Goal: Task Accomplishment & Management: Complete application form

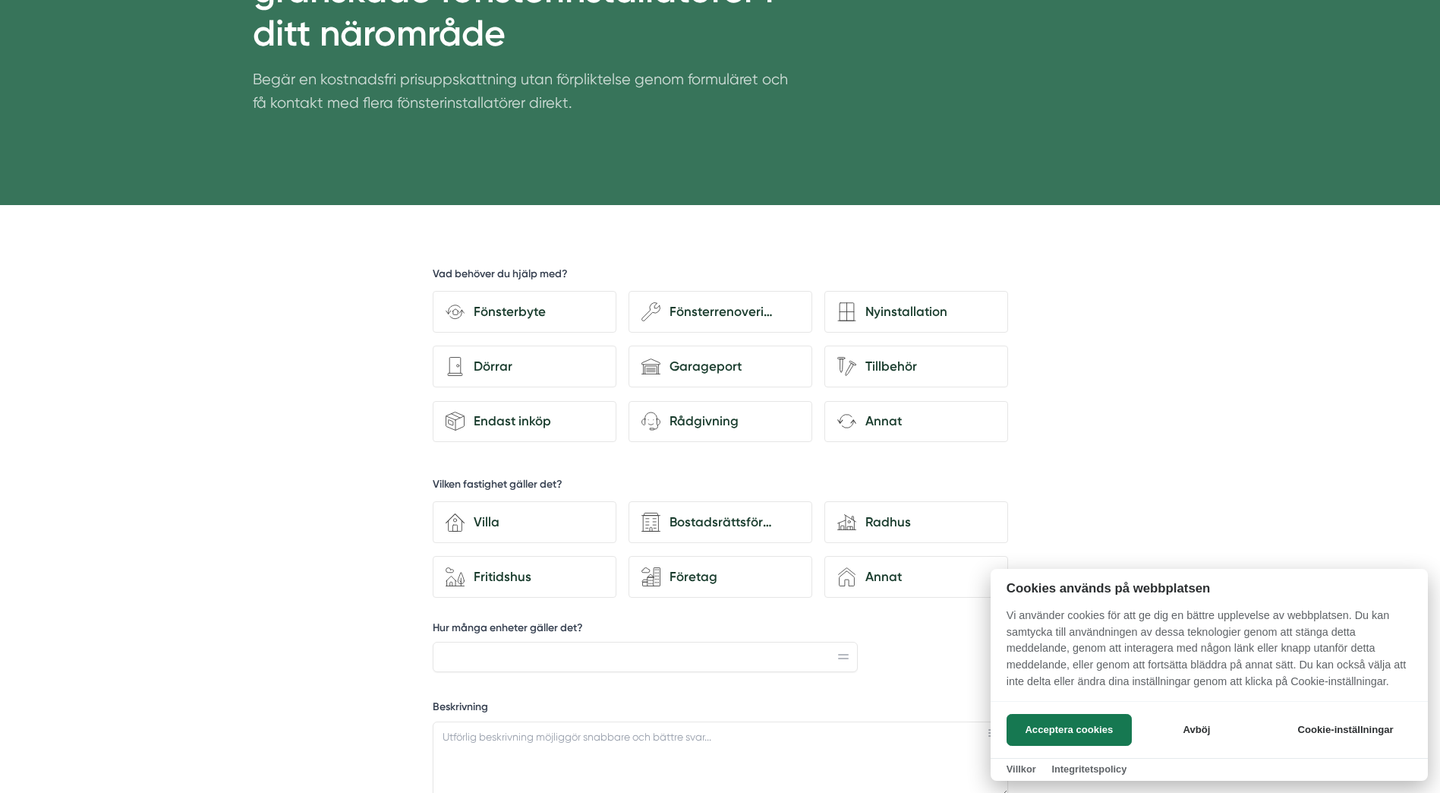
scroll to position [304, 0]
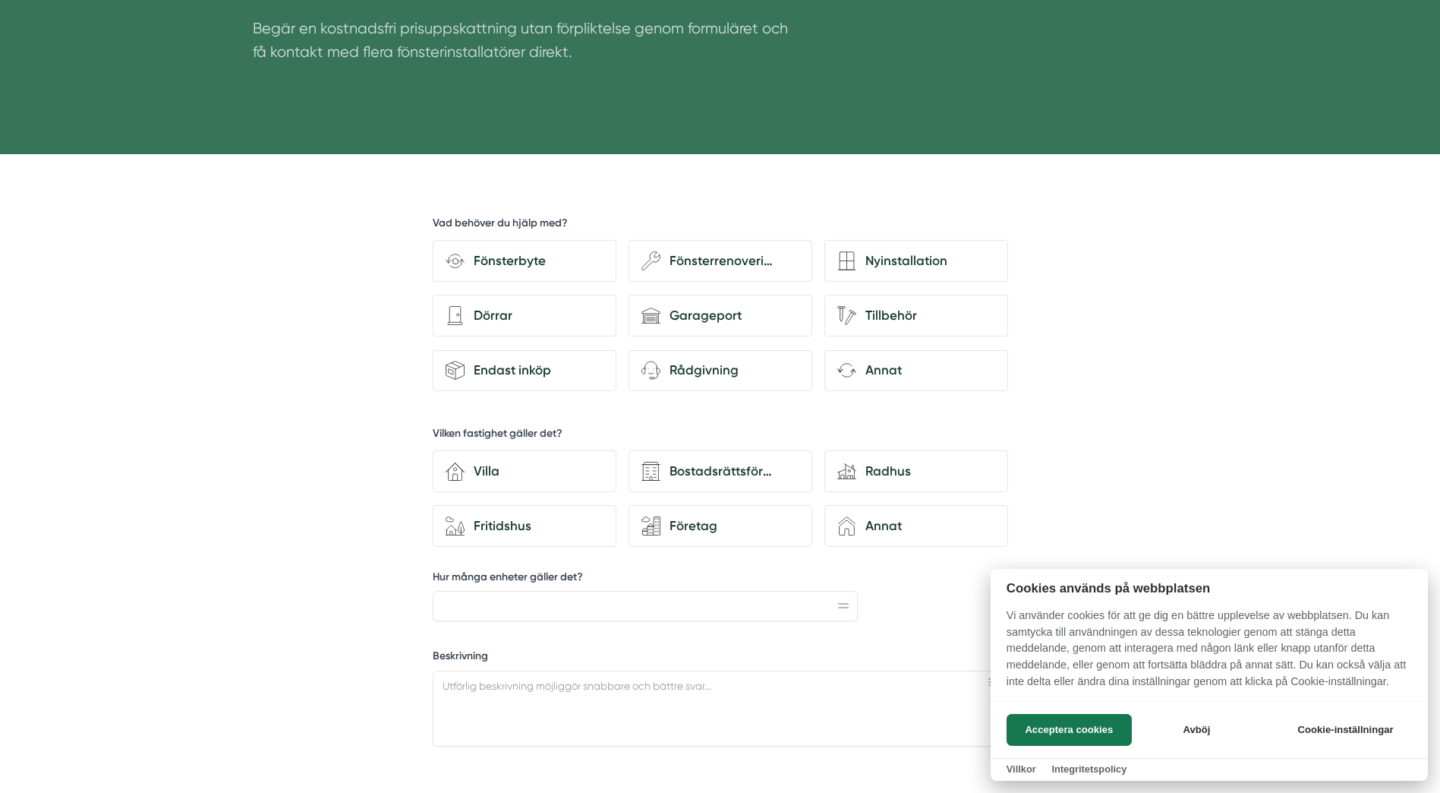
click at [510, 259] on div at bounding box center [720, 396] width 1440 height 793
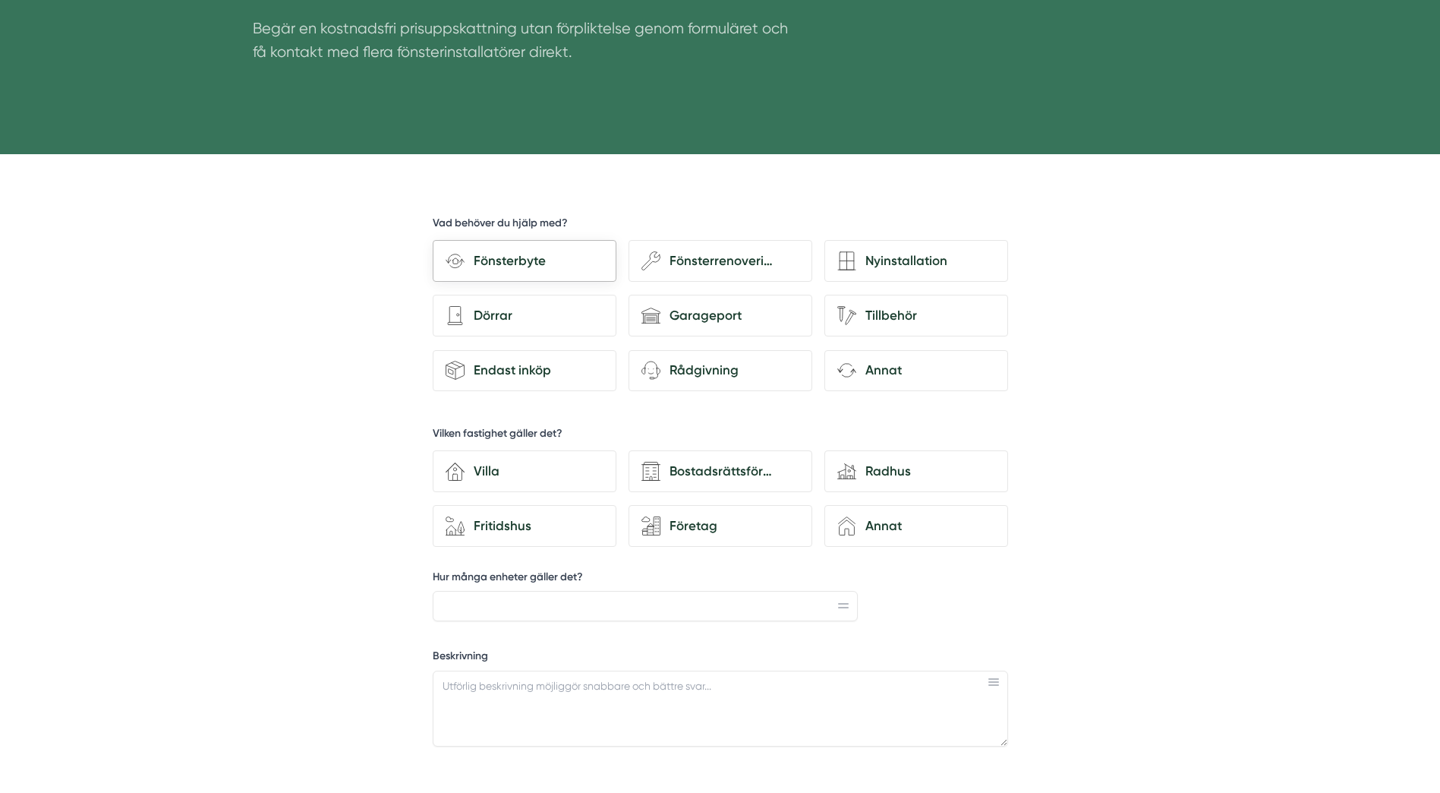
click at [496, 252] on div "Fönsterbyte" at bounding box center [534, 261] width 139 height 20
click at [0, 0] on input "Fönsterbyte" at bounding box center [0, 0] width 0 height 0
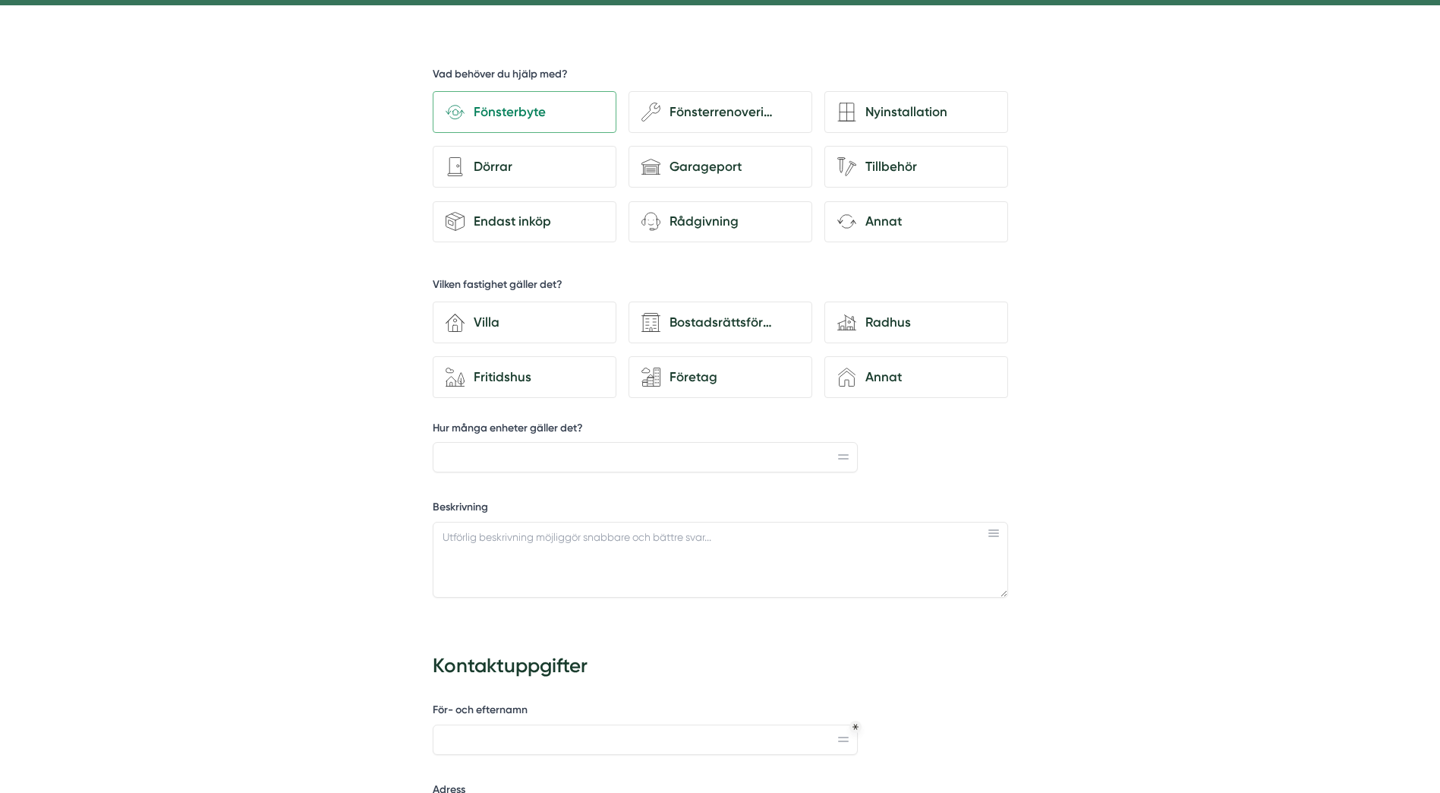
scroll to position [455, 0]
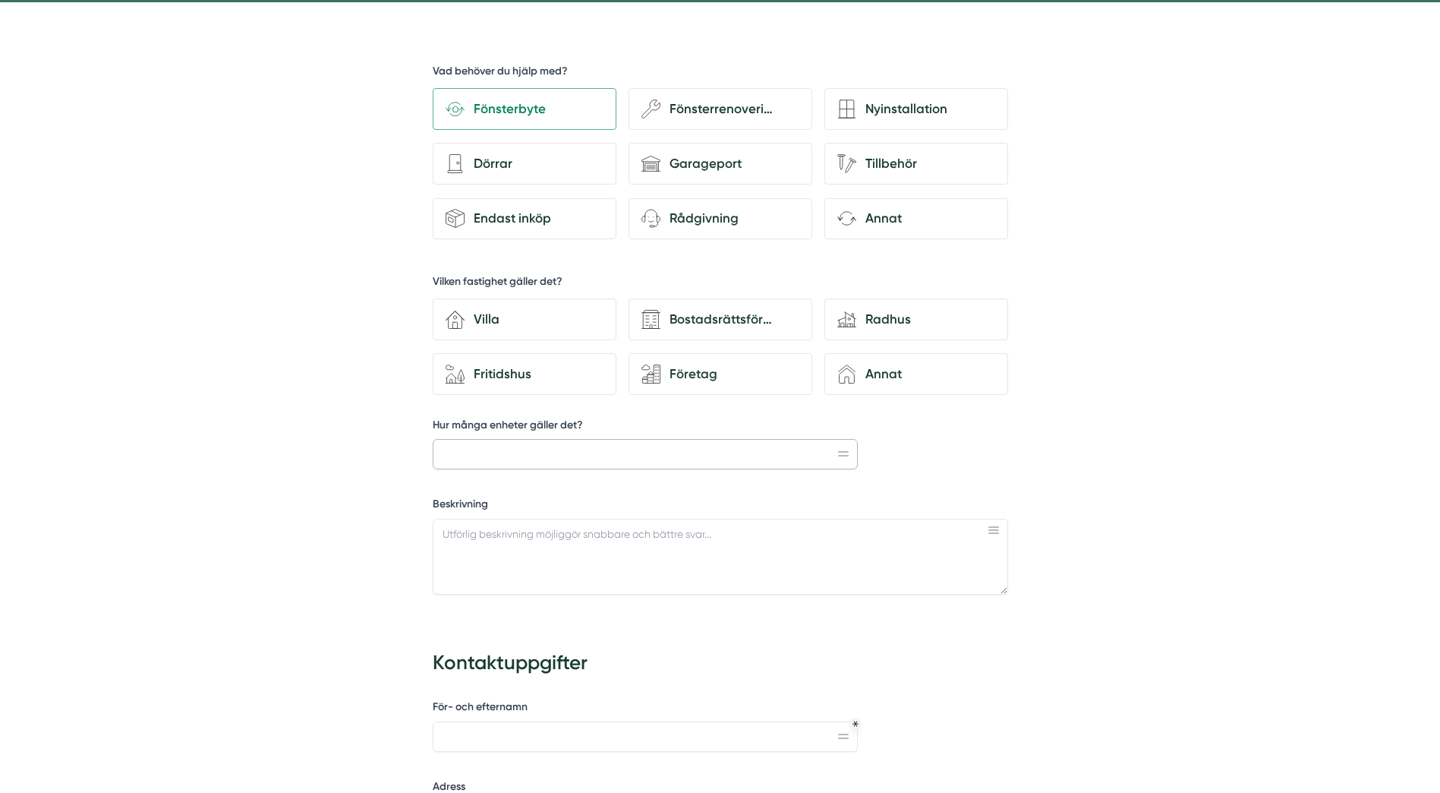
click at [477, 455] on input "Hur många enheter gäller det?" at bounding box center [646, 454] width 426 height 30
type input "5 dubbelfönster, 1 enkelfönster och ett badrumsfönter"
click at [468, 534] on textarea "Beskrivning" at bounding box center [720, 556] width 575 height 76
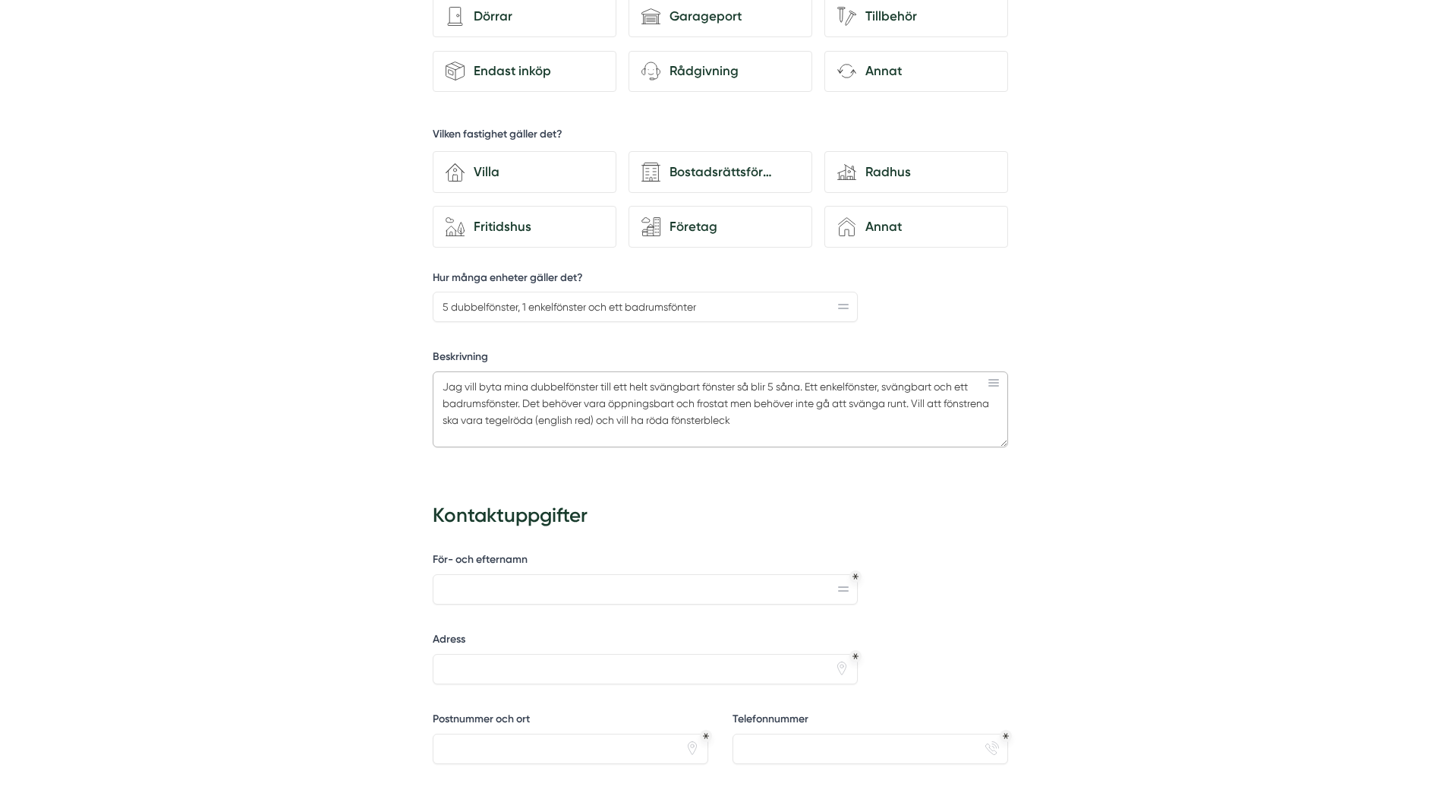
scroll to position [607, 0]
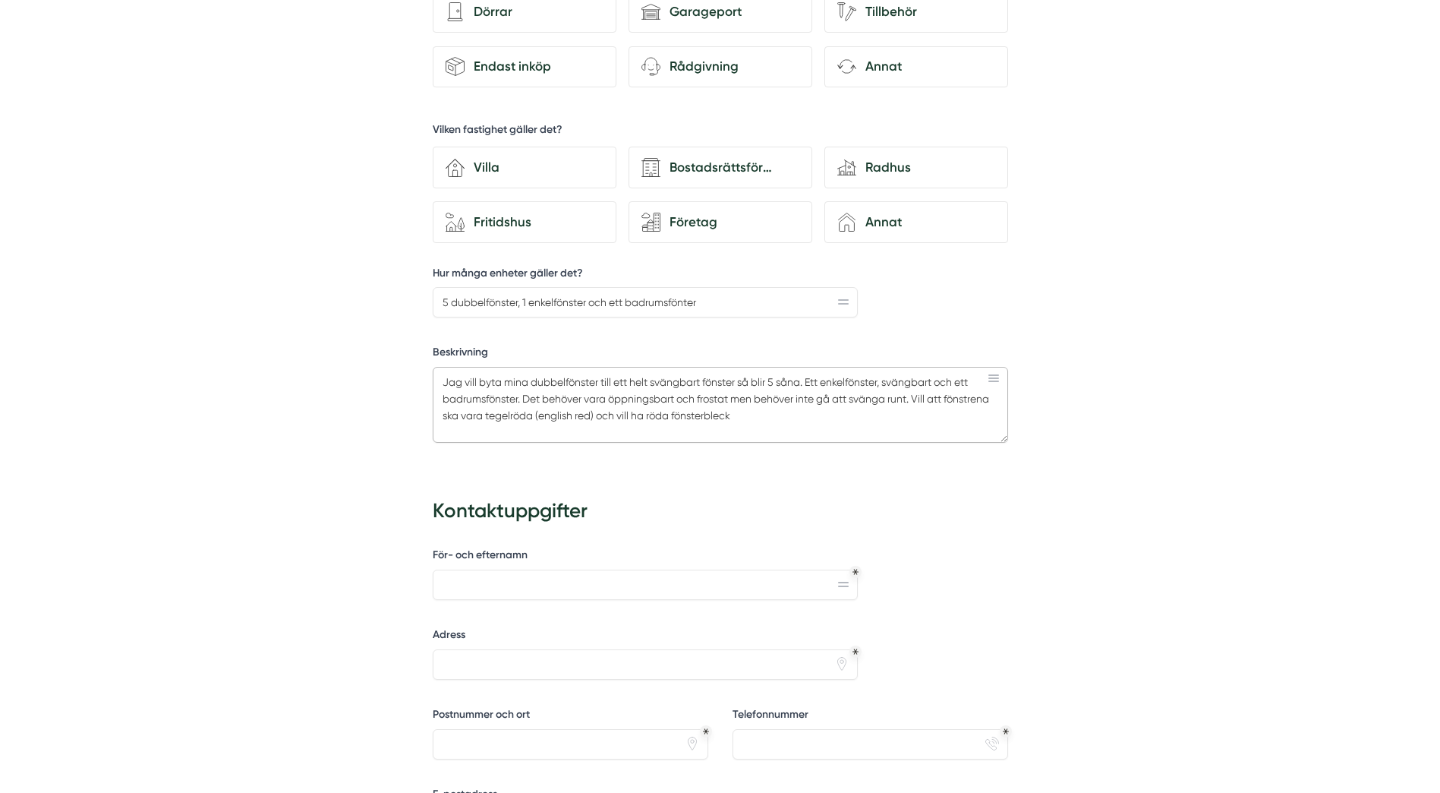
type textarea "Jag vill byta mina dubbelfönster till ett helt svängbart fönster så blir 5 såna…"
click at [457, 588] on input "För- och efternamn" at bounding box center [646, 584] width 426 height 30
type input "[PERSON_NAME]"
click at [473, 666] on input "Adress" at bounding box center [646, 664] width 426 height 30
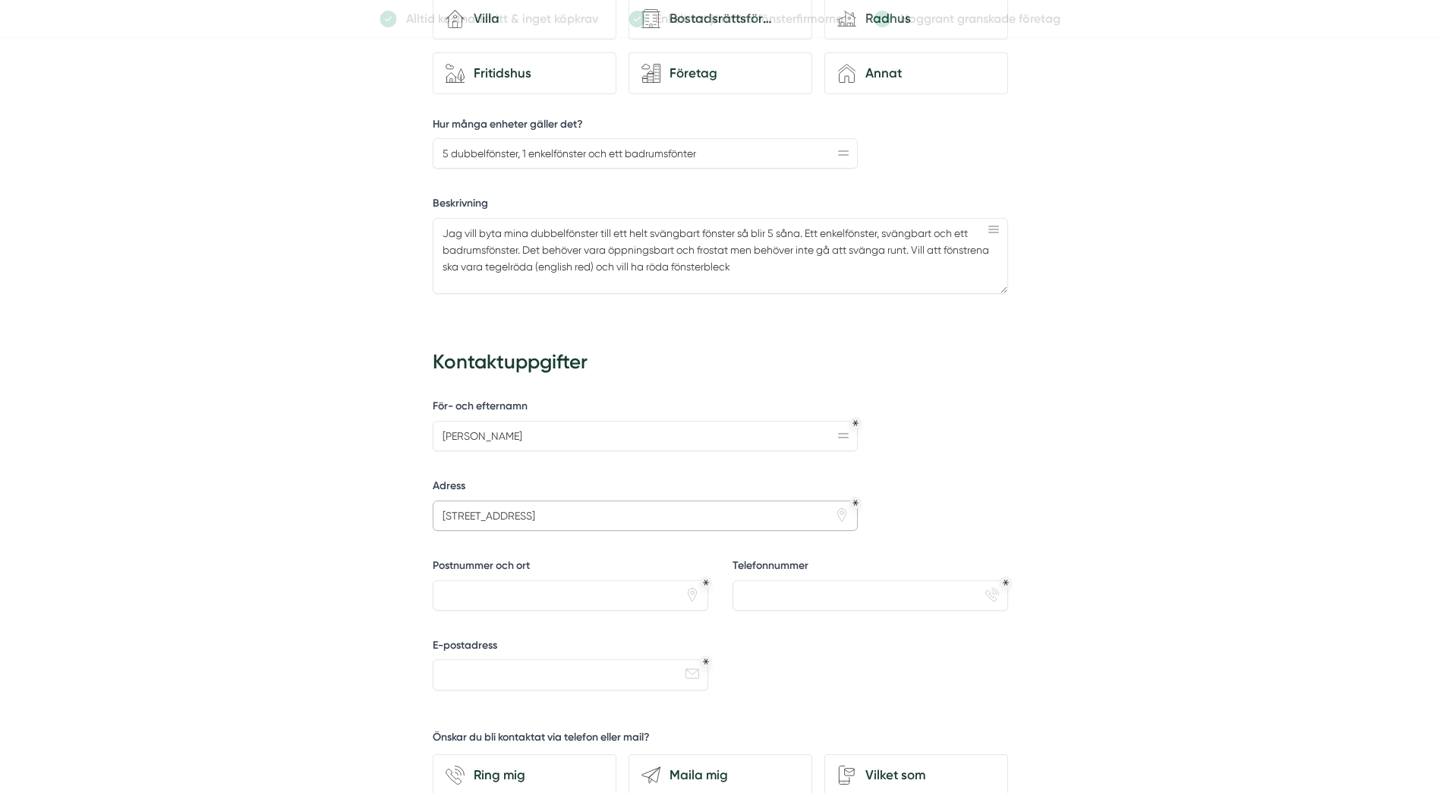
scroll to position [759, 0]
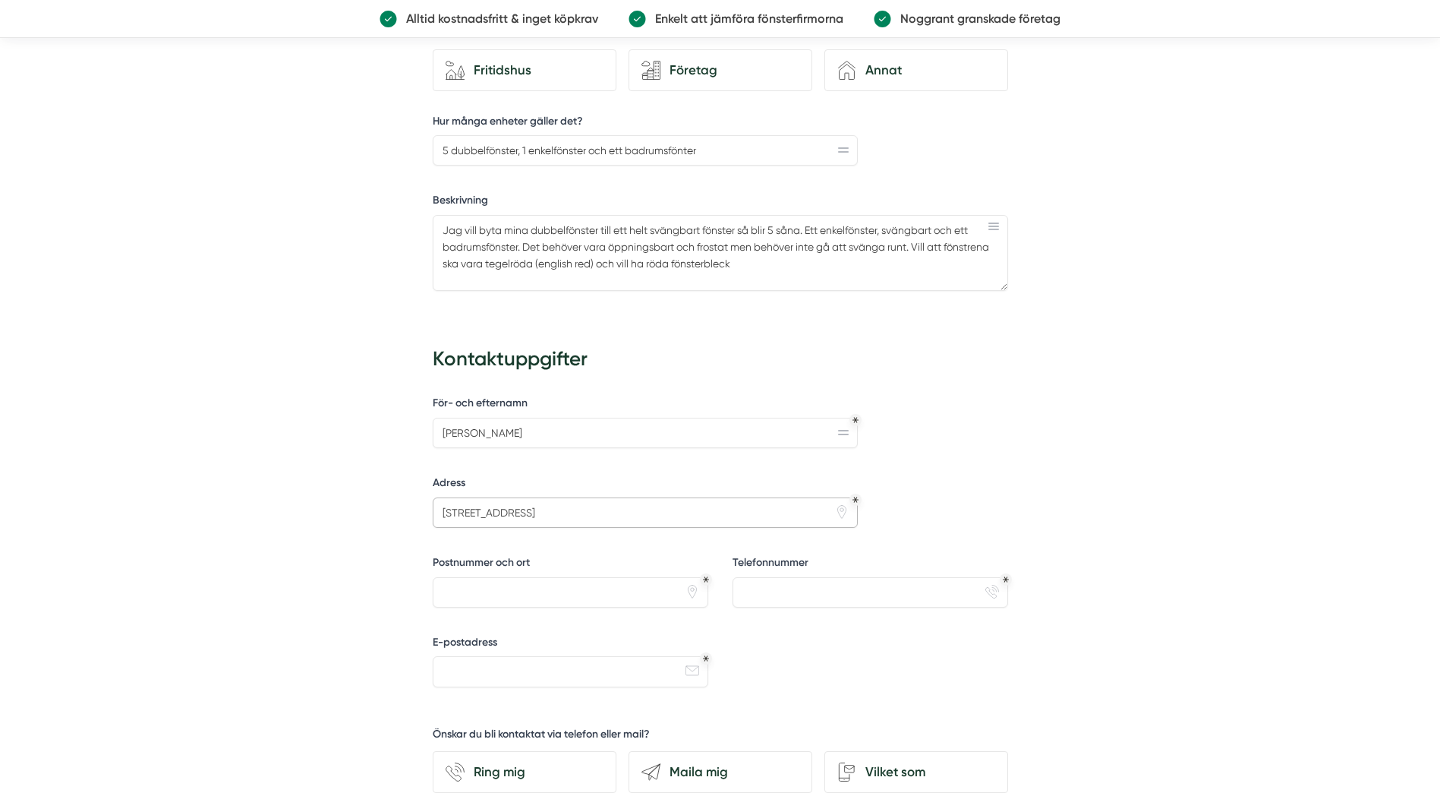
type input "[STREET_ADDRESS]"
click at [463, 596] on input "Postnummer och ort" at bounding box center [571, 592] width 276 height 30
type input "44465 [PERSON_NAME]"
click at [772, 585] on input "Telefonnummer" at bounding box center [871, 592] width 276 height 30
type input "0707558083"
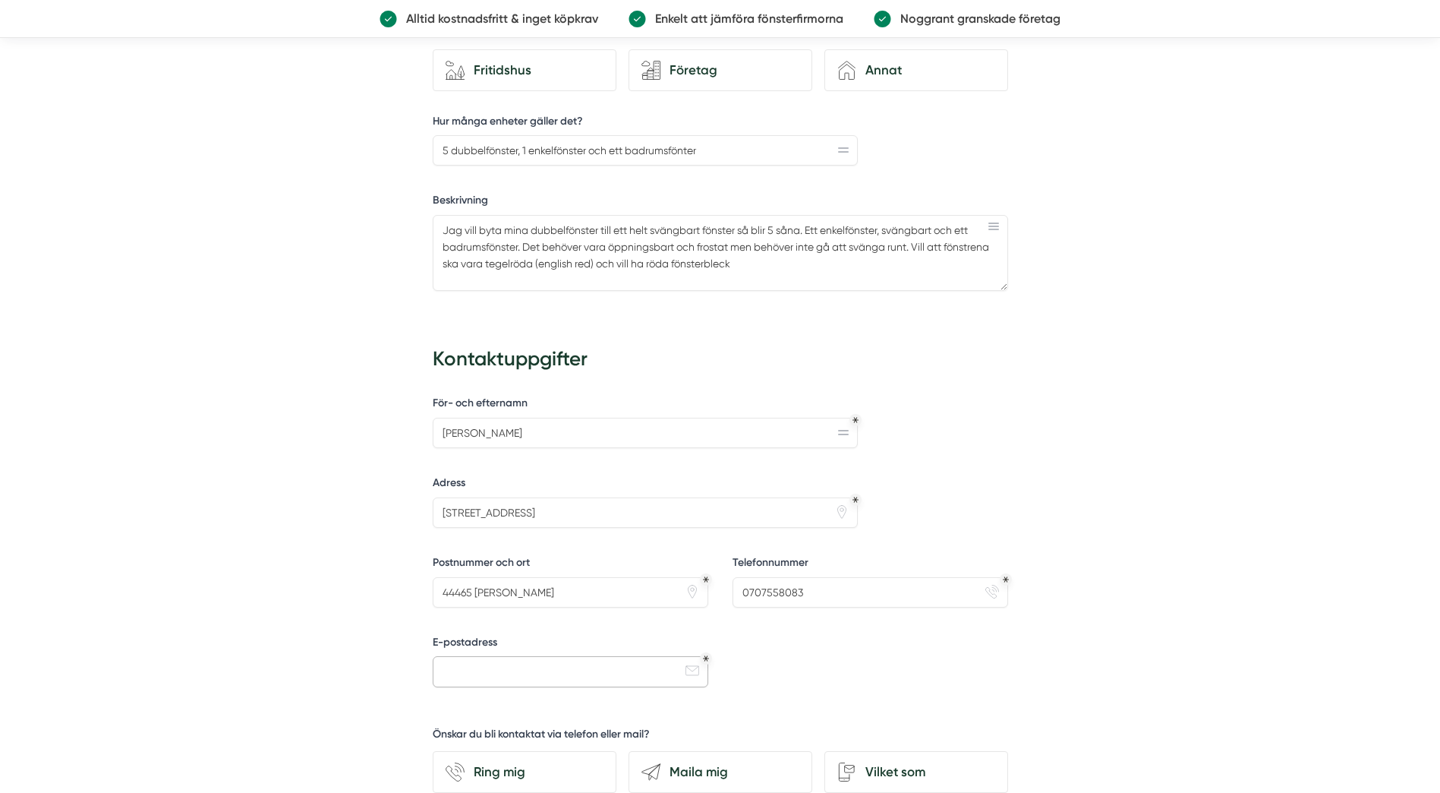
click at [556, 671] on input "E-postadress" at bounding box center [571, 671] width 276 height 30
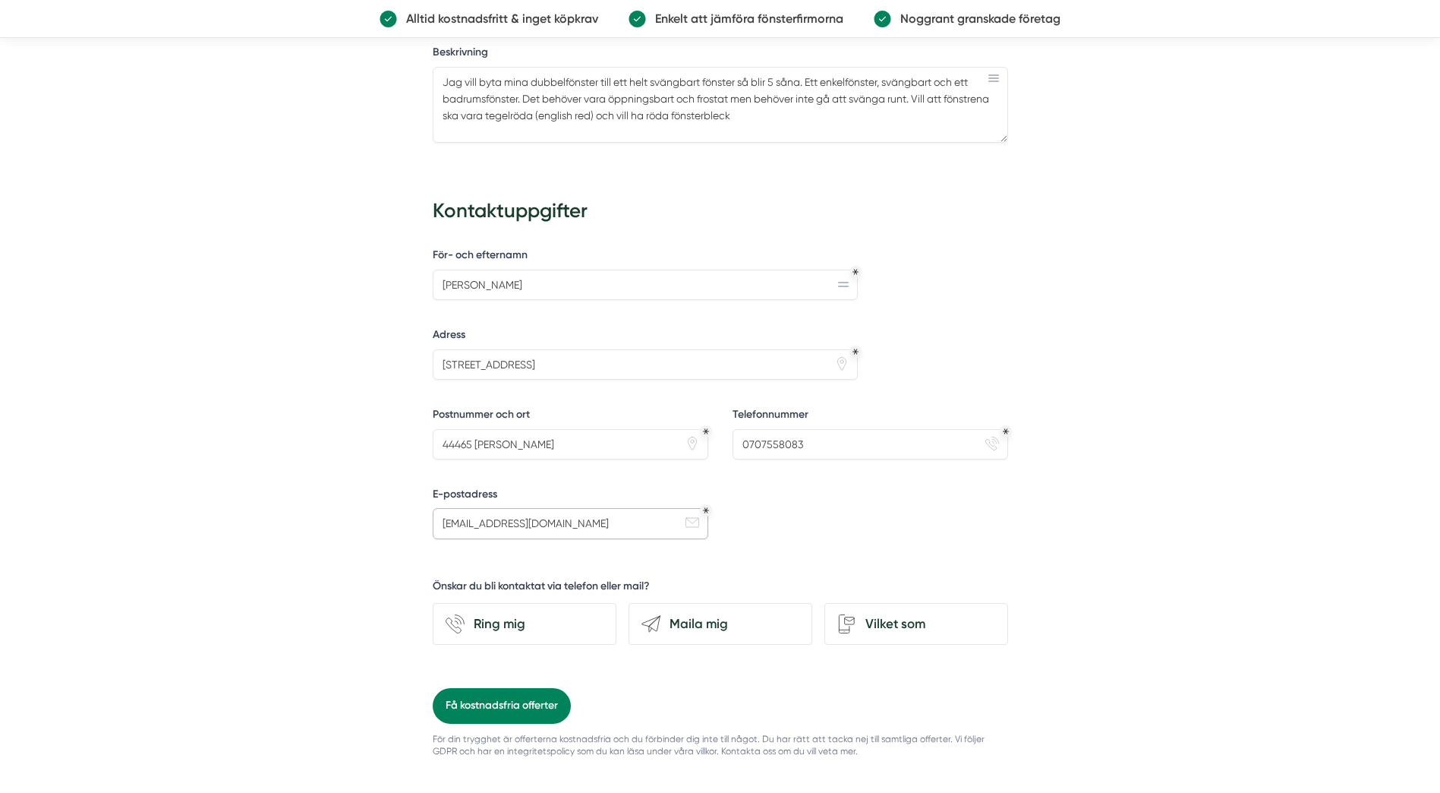
scroll to position [987, 0]
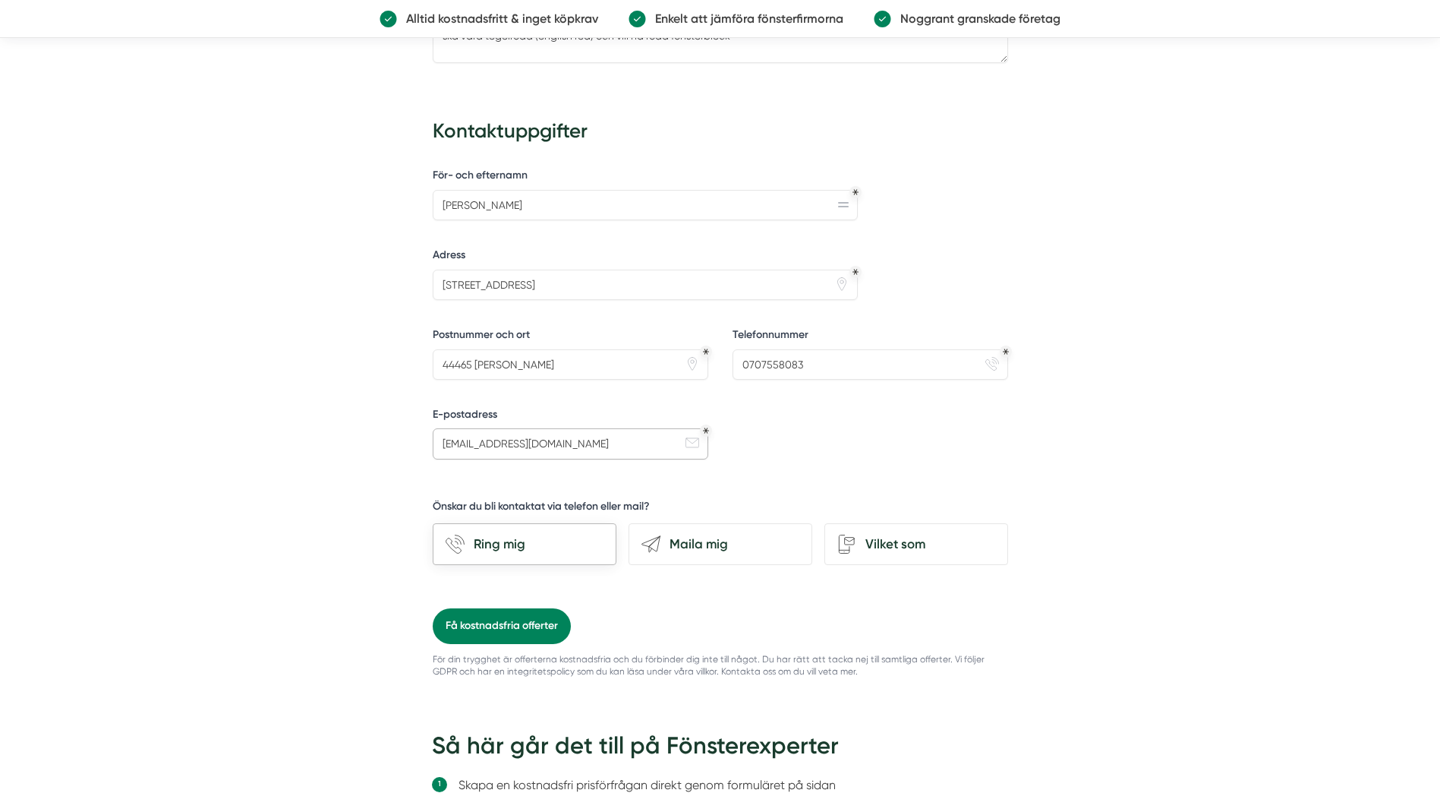
type input "[EMAIL_ADDRESS][DOMAIN_NAME]"
click at [510, 544] on div "Ring mig" at bounding box center [534, 544] width 139 height 20
click at [0, 0] on input "phone-actions-ring Ring mig" at bounding box center [0, 0] width 0 height 0
click at [503, 622] on button "Få kostnadsfria offerter" at bounding box center [502, 625] width 138 height 35
